Goal: Communication & Community: Answer question/provide support

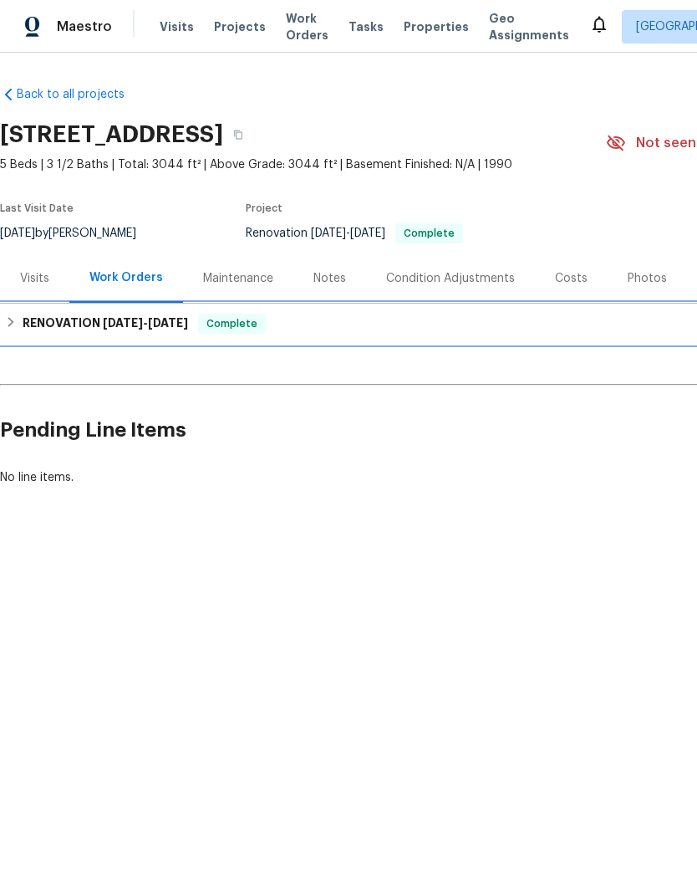
click at [13, 323] on icon at bounding box center [11, 322] width 12 height 12
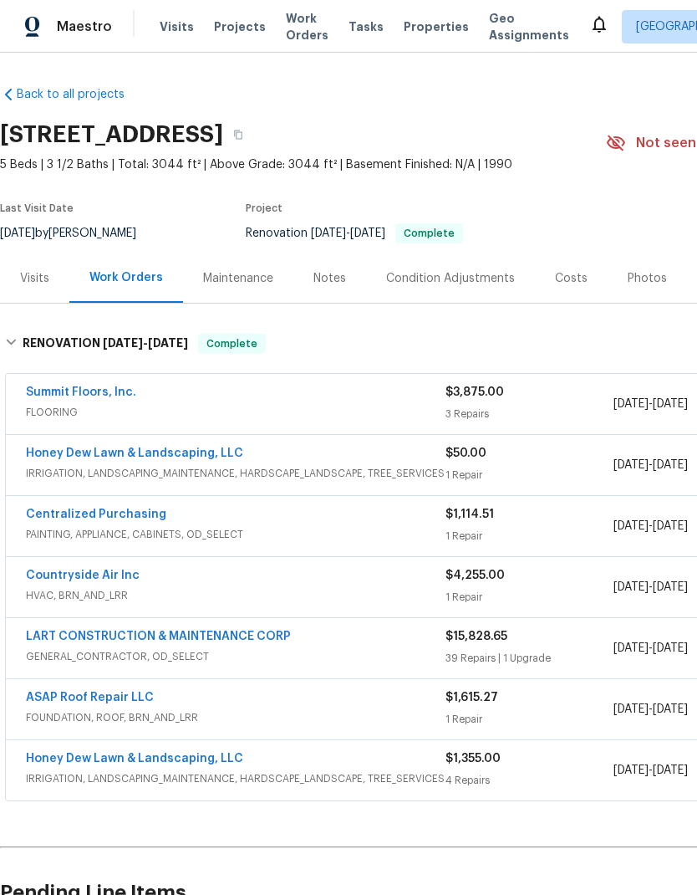
click at [85, 574] on link "Countryside Air Inc" at bounding box center [83, 575] width 114 height 12
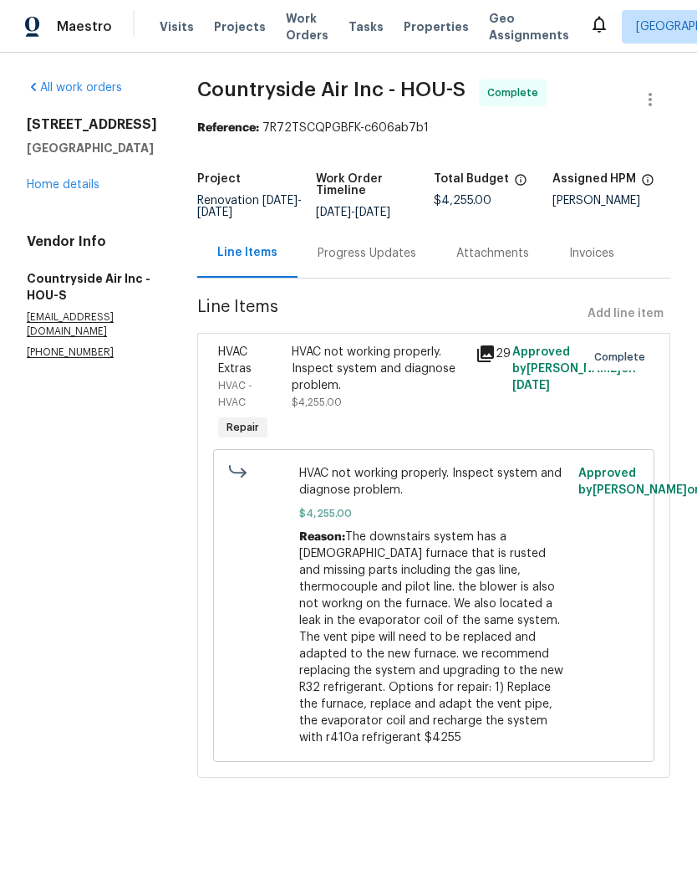
click at [356, 257] on div "Progress Updates" at bounding box center [367, 253] width 99 height 17
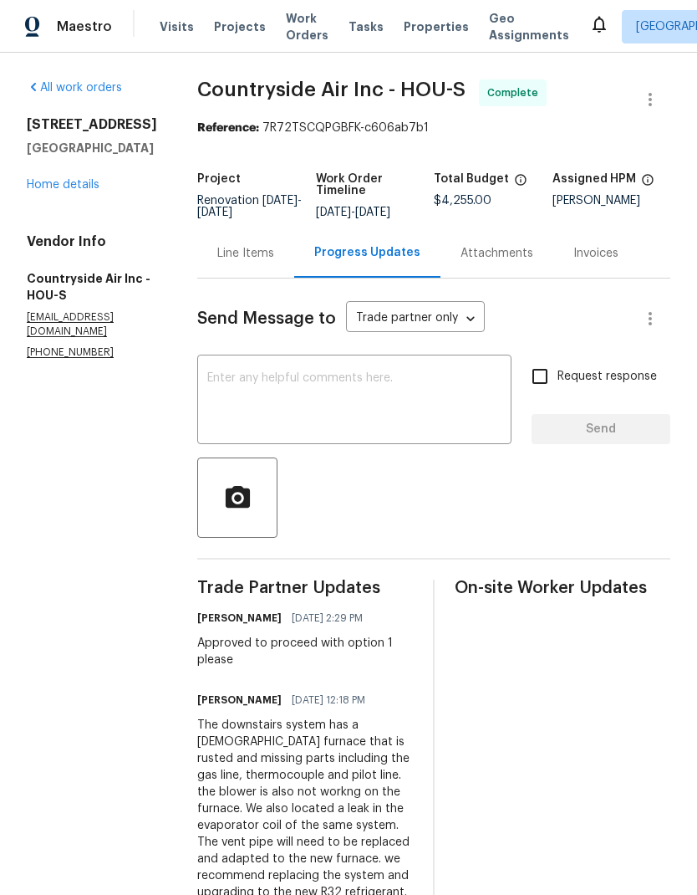
click at [356, 398] on textarea at bounding box center [354, 401] width 294 height 59
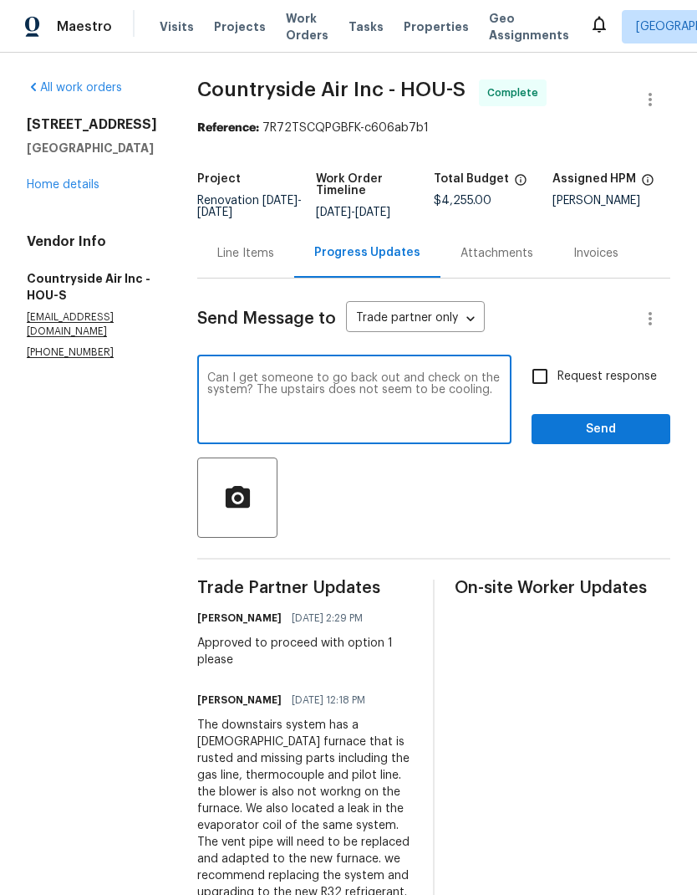
type textarea "Can I get someone to go back out and check on the system? The upstairs does not…"
click at [541, 380] on input "Request response" at bounding box center [540, 376] width 35 height 35
checkbox input "true"
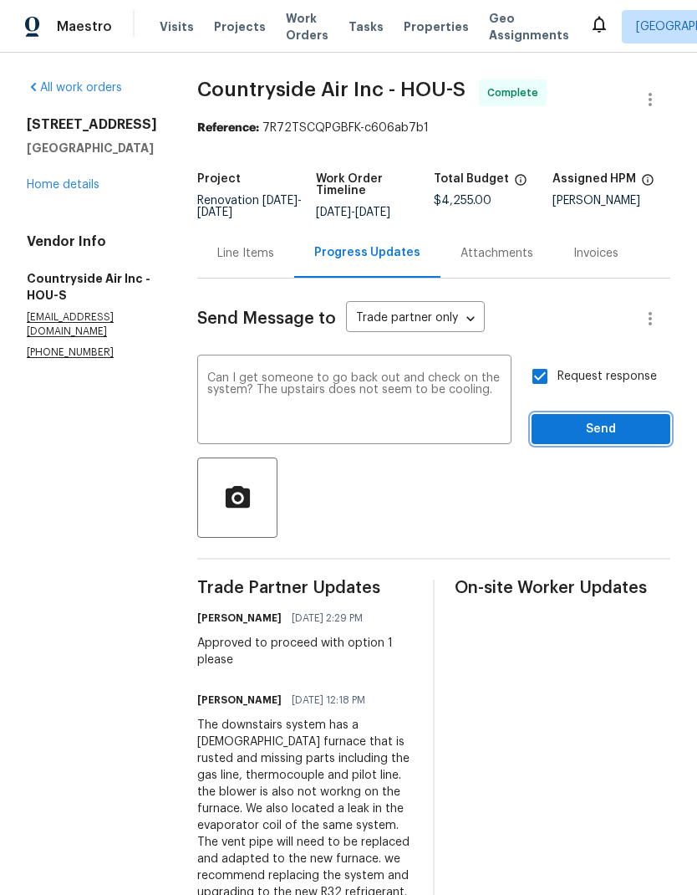
click at [615, 436] on span "Send" at bounding box center [601, 429] width 112 height 21
